Goal: Information Seeking & Learning: Understand process/instructions

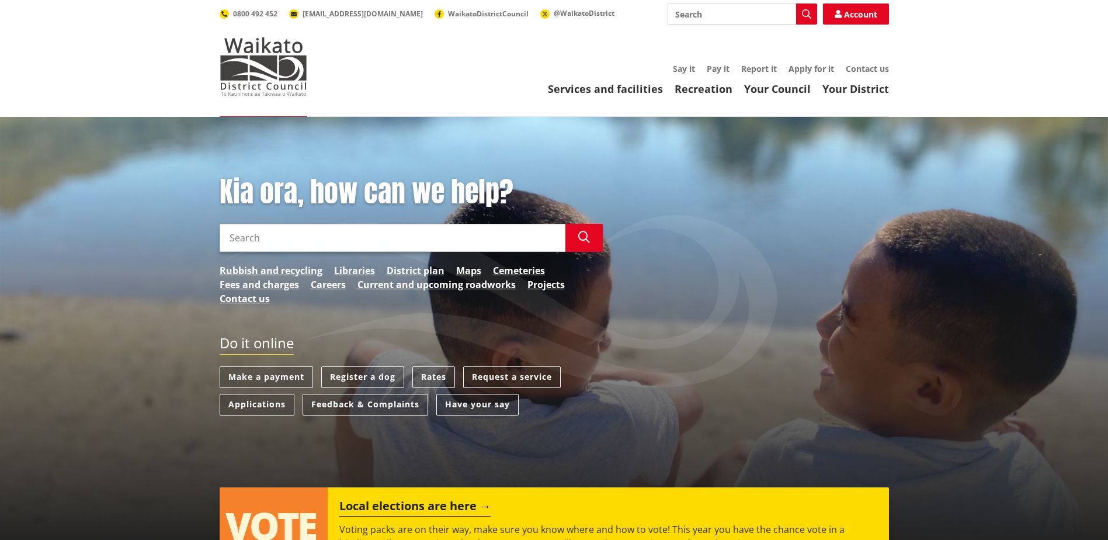
click at [716, 12] on input "Search" at bounding box center [743, 14] width 150 height 21
type input "code of compliance"
type input "forms"
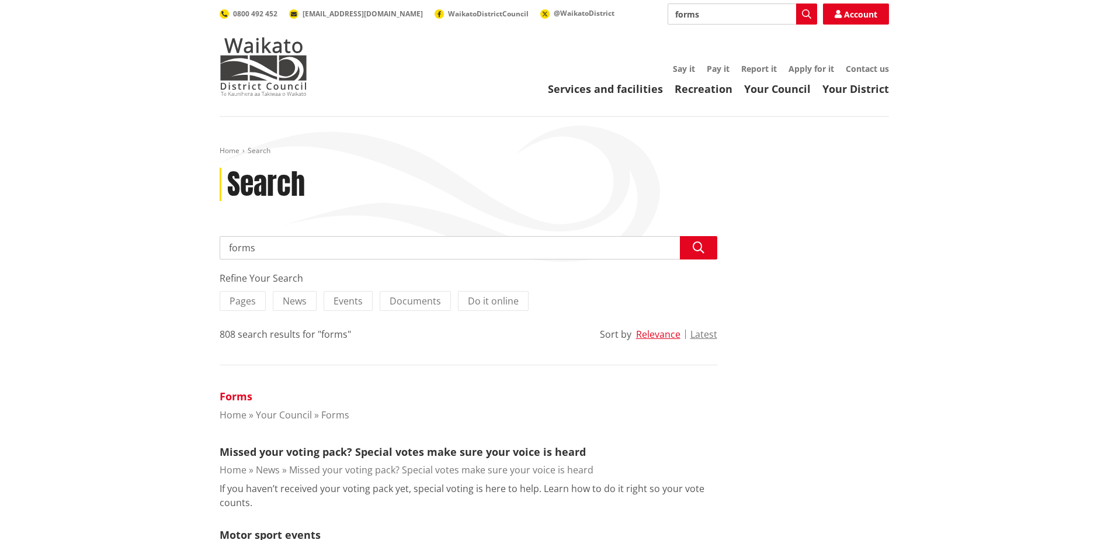
click at [234, 398] on link "Forms" at bounding box center [236, 396] width 33 height 14
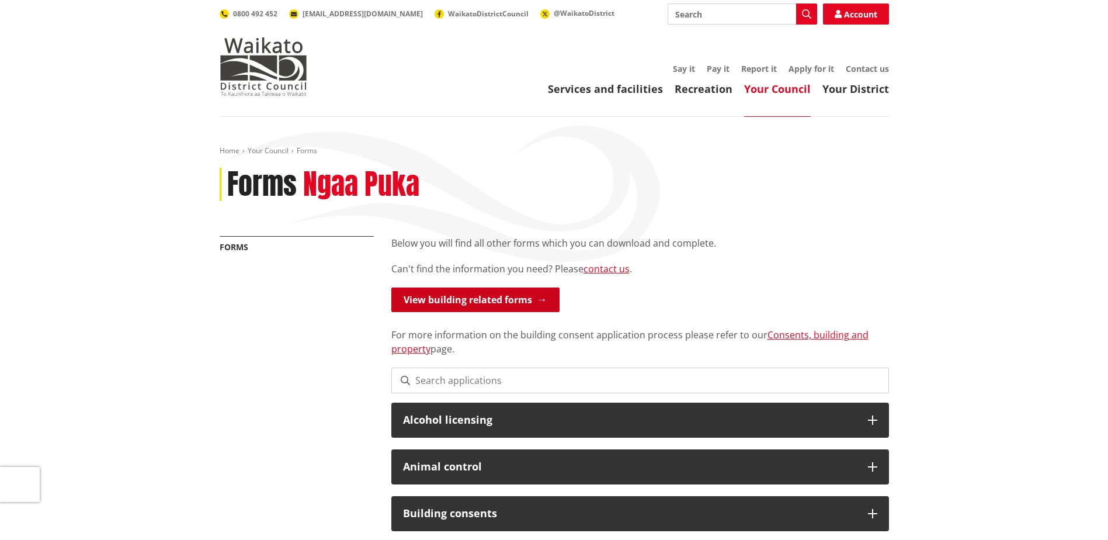
click at [453, 295] on link "View building related forms" at bounding box center [475, 299] width 168 height 25
click at [475, 300] on link "View building related forms" at bounding box center [475, 299] width 168 height 25
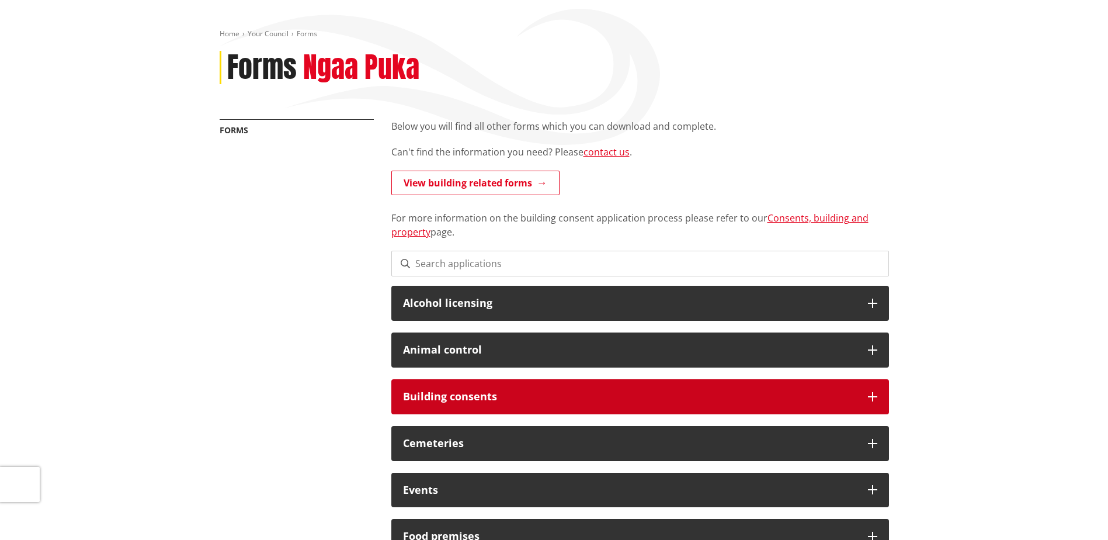
click at [871, 392] on icon at bounding box center [872, 396] width 9 height 9
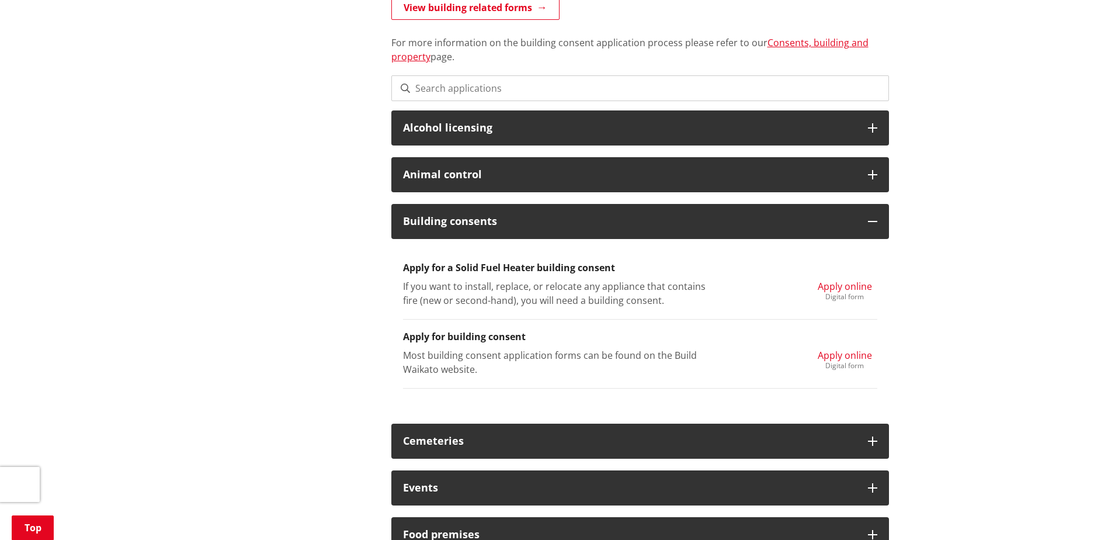
scroll to position [351, 0]
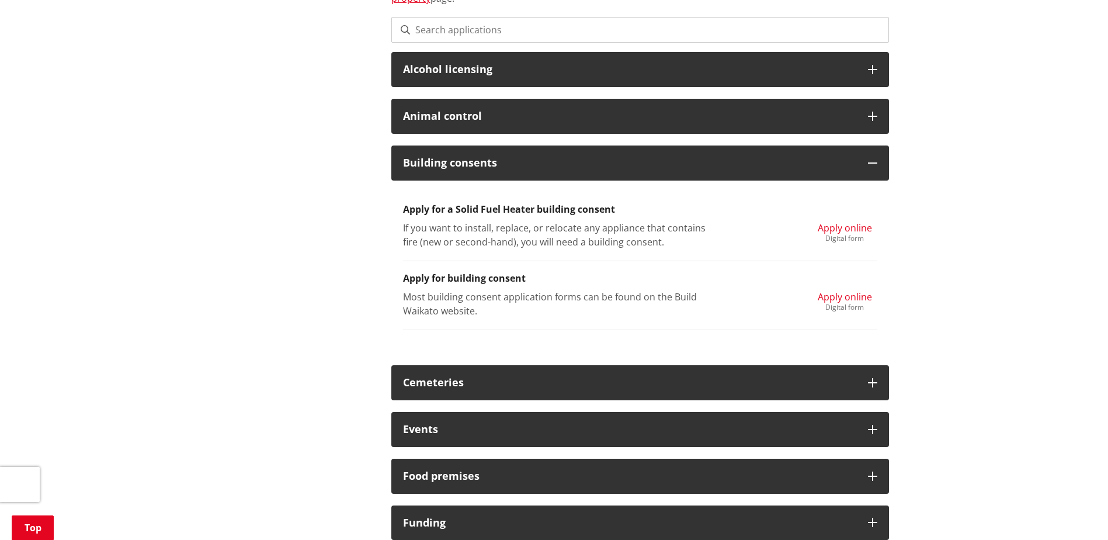
click at [448, 277] on h3 "Apply for building consent" at bounding box center [640, 278] width 474 height 11
click at [846, 297] on span "Apply online" at bounding box center [845, 296] width 54 height 13
